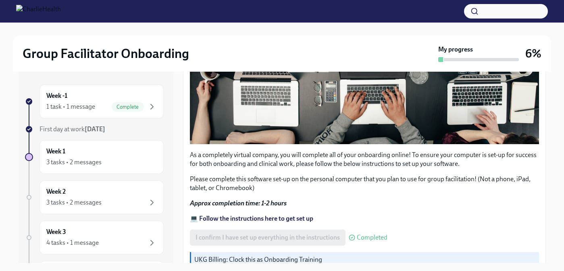
scroll to position [276, 0]
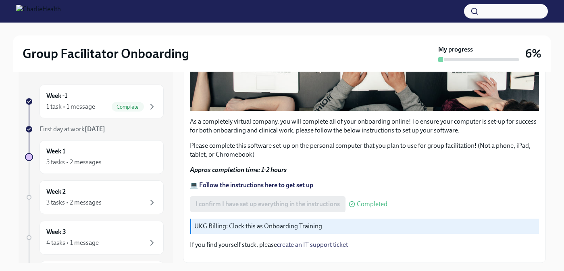
click at [320, 228] on p "UKG Billing: Clock this as Onboarding Training" at bounding box center [364, 226] width 341 height 9
click at [292, 232] on div "UKG Billing: Clock this as Onboarding Training" at bounding box center [364, 226] width 349 height 15
click at [71, 160] on div "3 tasks • 2 messages" at bounding box center [73, 162] width 55 height 9
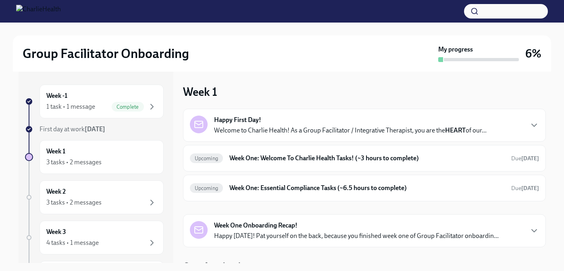
click at [215, 125] on div "Happy First Day! Welcome to Charlie Health! As a Group Facilitator / Integrativ…" at bounding box center [350, 125] width 272 height 19
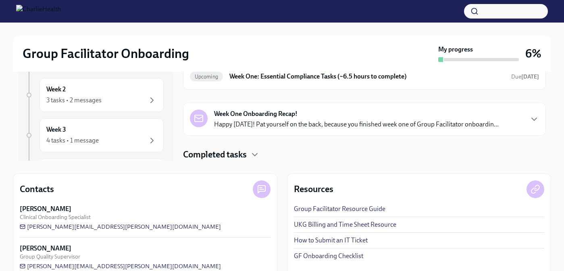
scroll to position [108, 0]
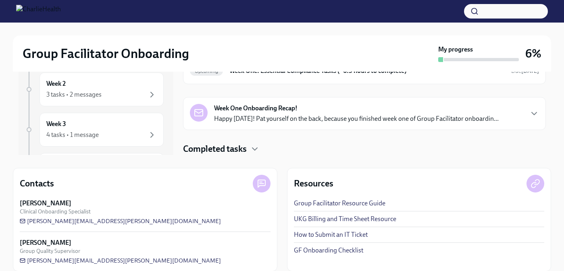
click at [311, 219] on link "UKG Billing and Time Sheet Resource" at bounding box center [345, 219] width 102 height 9
click at [321, 235] on link "How to Submit an IT Ticket" at bounding box center [331, 234] width 74 height 9
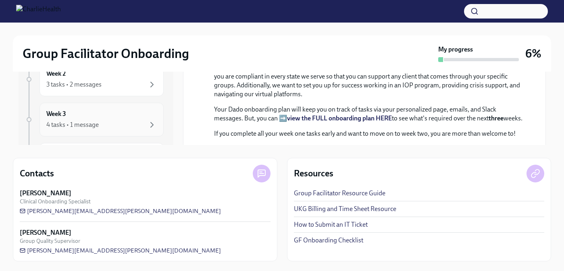
scroll to position [0, 0]
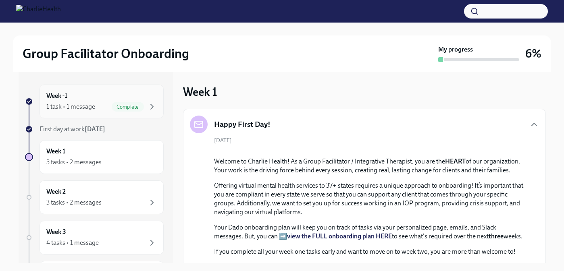
click at [122, 105] on span "Complete" at bounding box center [128, 107] width 32 height 6
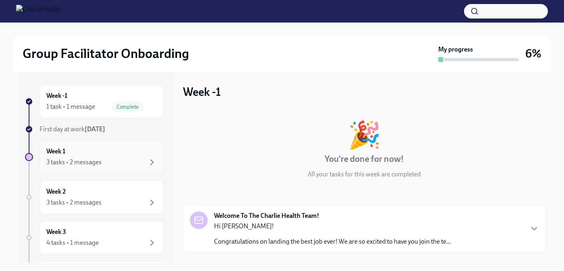
click at [120, 163] on div "3 tasks • 2 messages" at bounding box center [101, 163] width 110 height 10
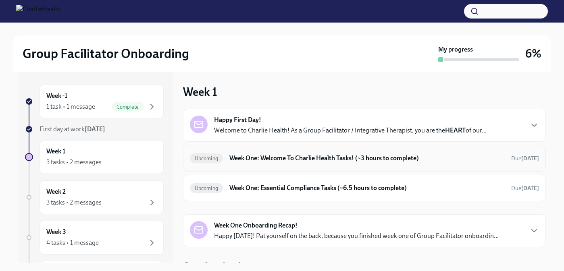
click at [239, 154] on h6 "Week One: Welcome To Charlie Health Tasks! (~3 hours to complete)" at bounding box center [366, 158] width 275 height 9
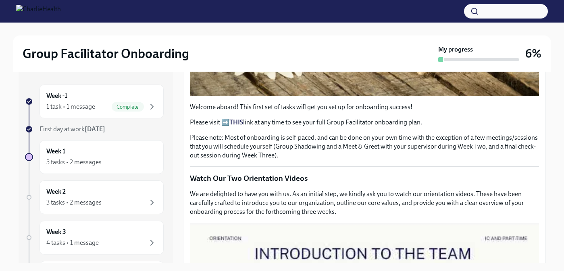
scroll to position [287, 0]
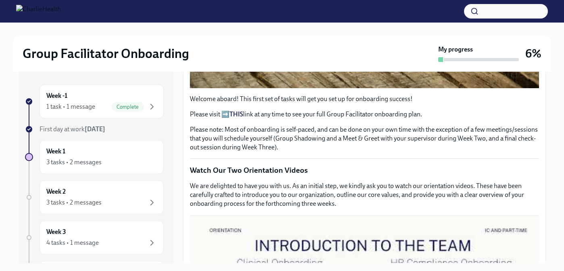
click at [234, 113] on strong "THIS" at bounding box center [236, 114] width 14 height 8
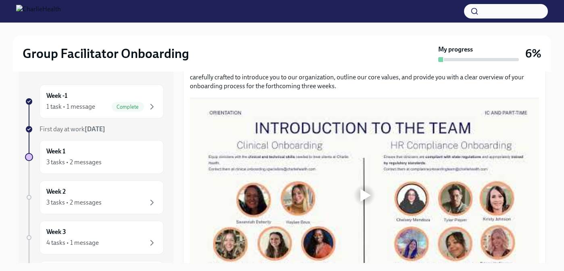
scroll to position [417, 0]
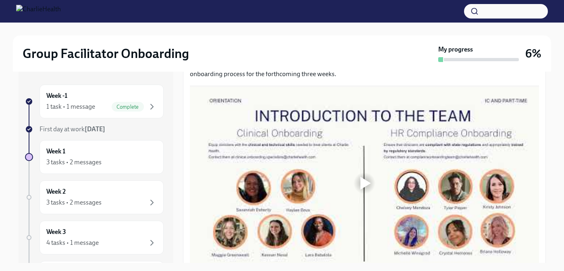
click at [361, 184] on div at bounding box center [365, 183] width 10 height 13
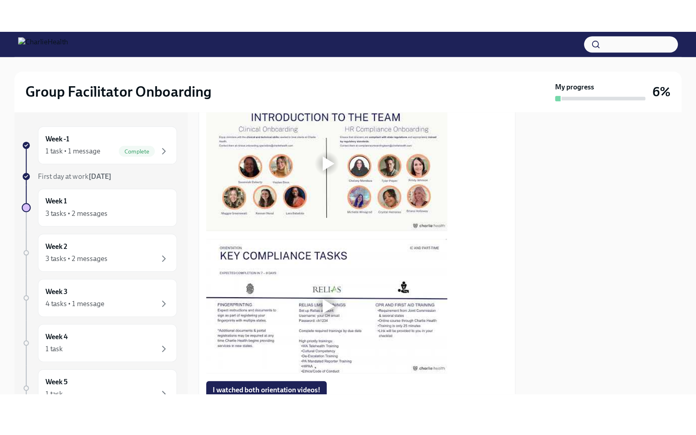
scroll to position [431, 0]
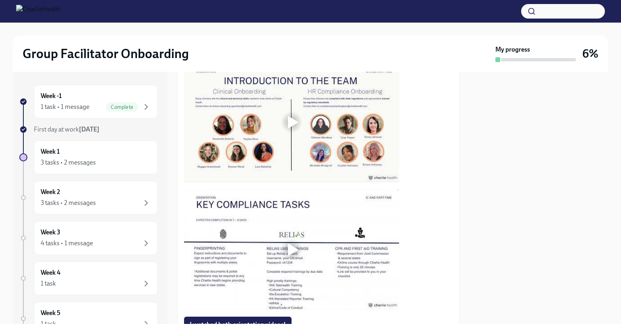
click at [291, 116] on div at bounding box center [293, 122] width 10 height 13
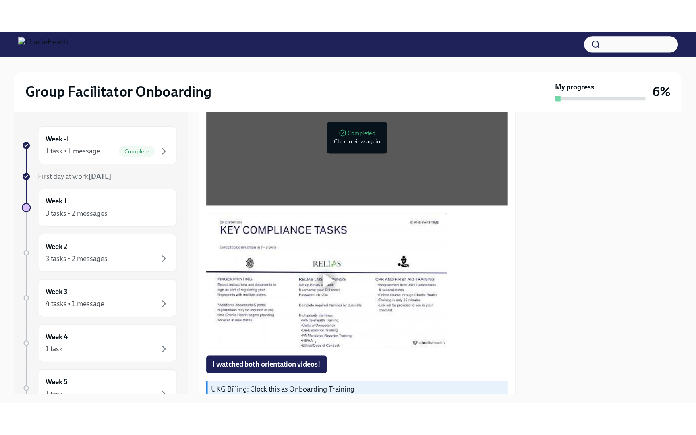
scroll to position [480, 0]
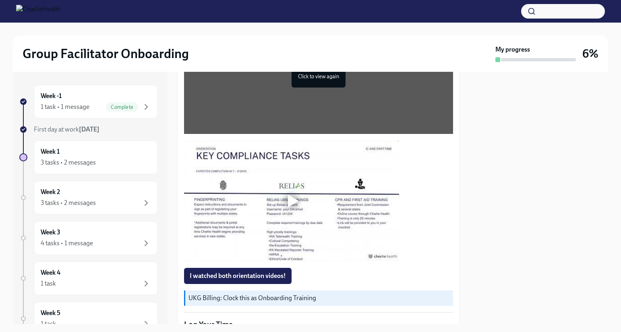
click at [290, 194] on div at bounding box center [293, 200] width 10 height 13
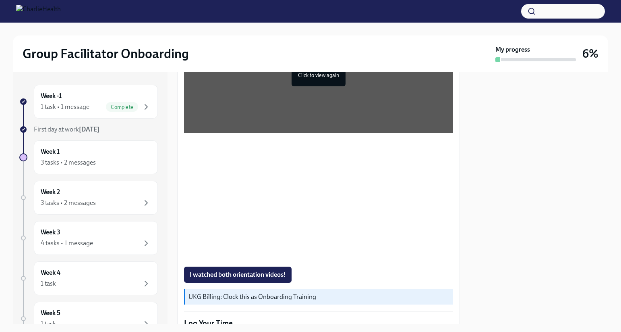
scroll to position [486, 0]
